Goal: Task Accomplishment & Management: Manage account settings

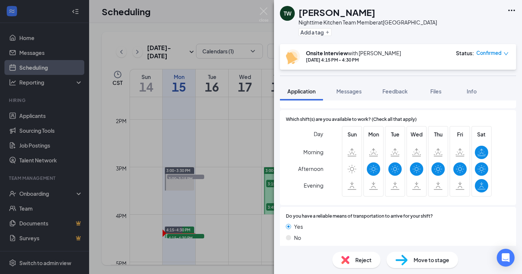
scroll to position [893, 0]
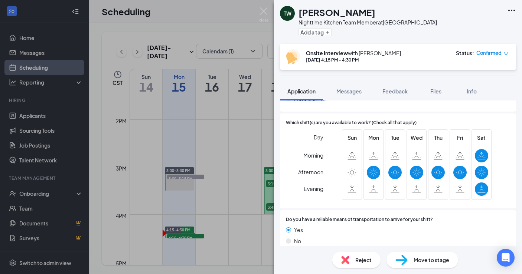
click at [419, 257] on span "Move to stage" at bounding box center [432, 260] width 36 height 8
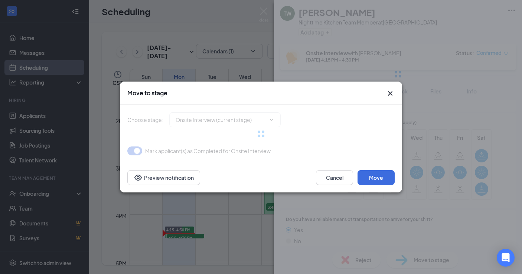
type input "Online signing (next stage)"
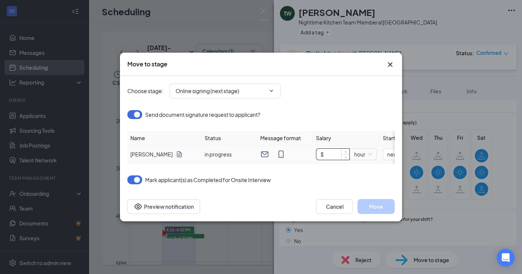
click at [332, 157] on input "$" at bounding box center [332, 154] width 33 height 11
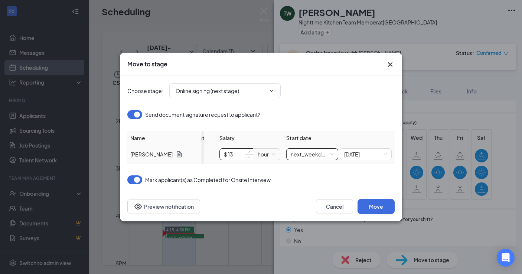
click at [324, 153] on span "next_weekday" at bounding box center [312, 154] width 43 height 11
type input "$ 13"
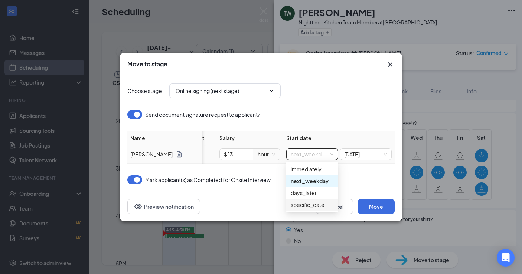
click at [307, 206] on div "specific_date" at bounding box center [312, 205] width 43 height 8
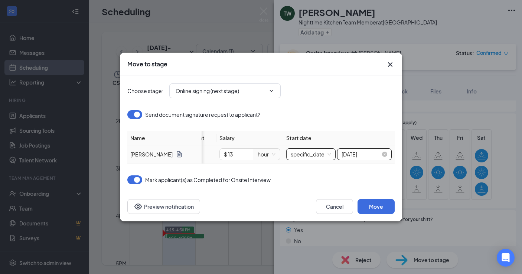
click at [368, 151] on input "[DATE]" at bounding box center [361, 154] width 39 height 8
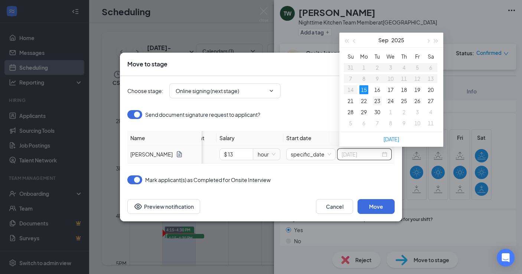
type input "[DATE]"
click at [378, 99] on div "23" at bounding box center [377, 101] width 9 height 9
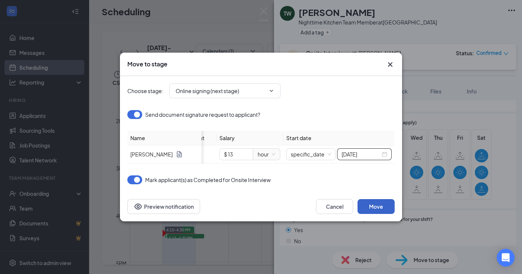
click at [383, 209] on button "Move" at bounding box center [376, 206] width 37 height 15
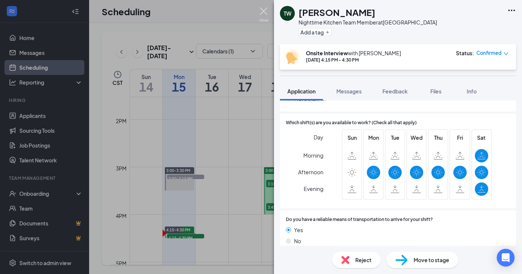
click at [264, 9] on img at bounding box center [263, 14] width 9 height 14
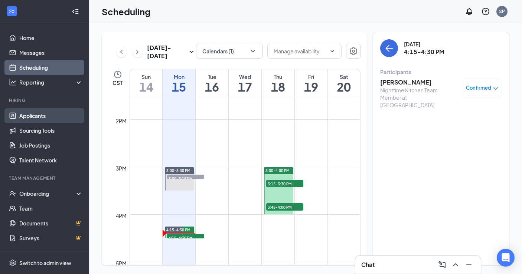
click at [36, 115] on link "Applicants" at bounding box center [50, 115] width 63 height 15
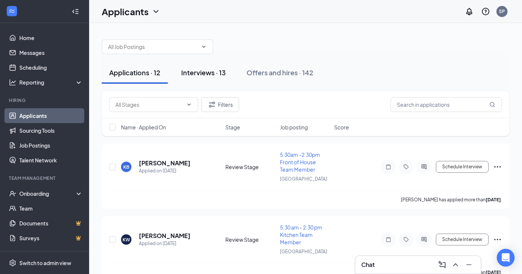
click at [198, 80] on button "Interviews · 13" at bounding box center [203, 73] width 59 height 22
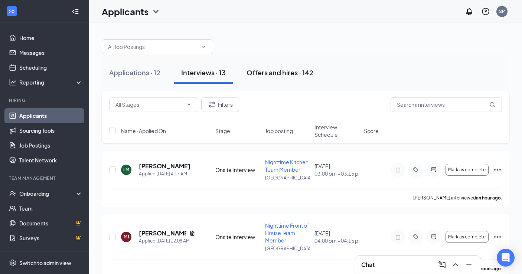
click at [285, 76] on div "Offers and hires · 142" at bounding box center [280, 72] width 67 height 9
